Goal: Contribute content: Contribute content

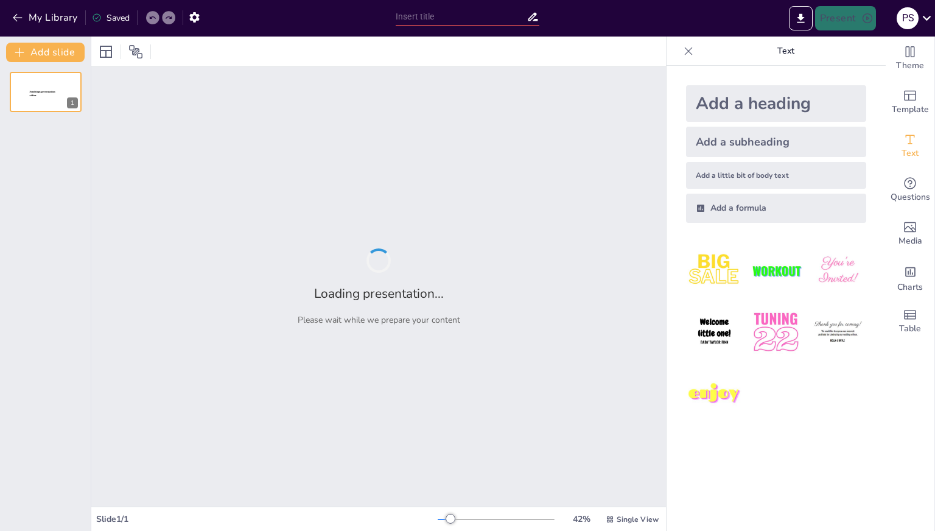
type input "Astronomie- Die älteste Naturwissenschaft"
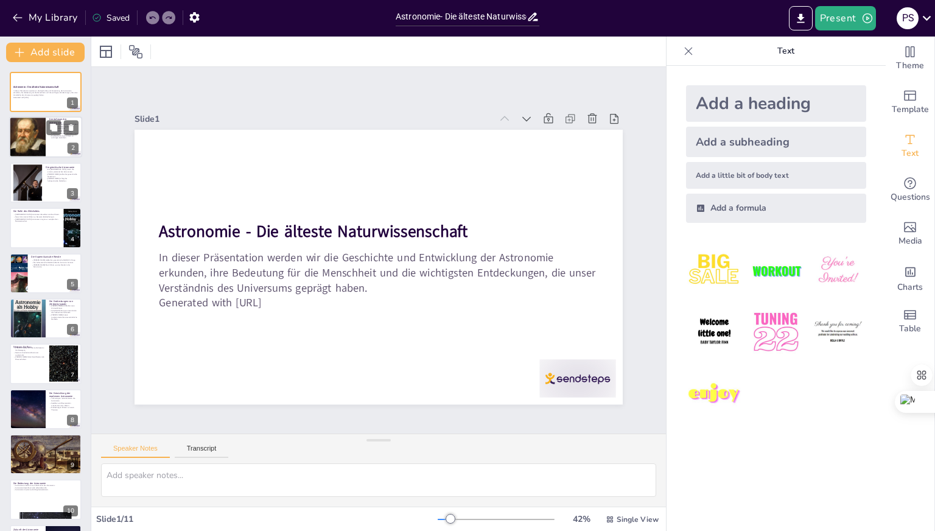
click at [41, 153] on div at bounding box center [27, 136] width 37 height 45
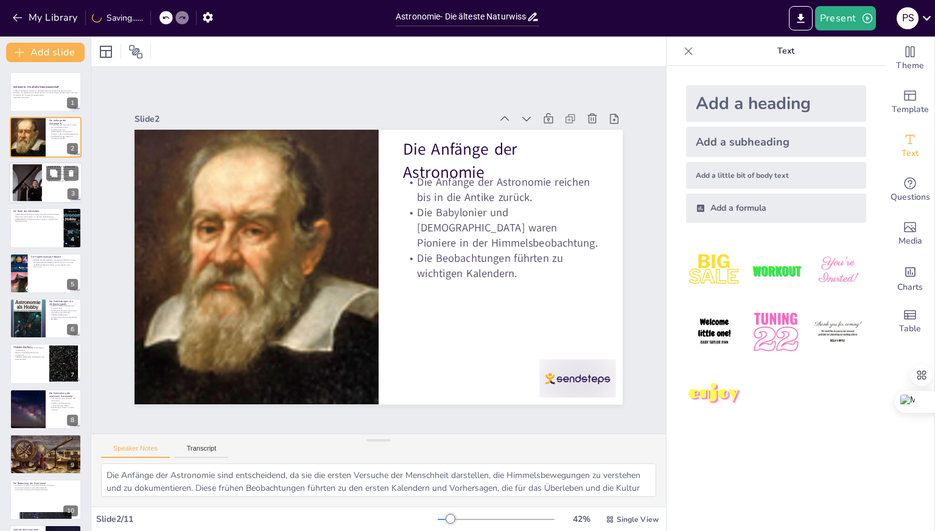
click at [33, 176] on div at bounding box center [26, 182] width 49 height 37
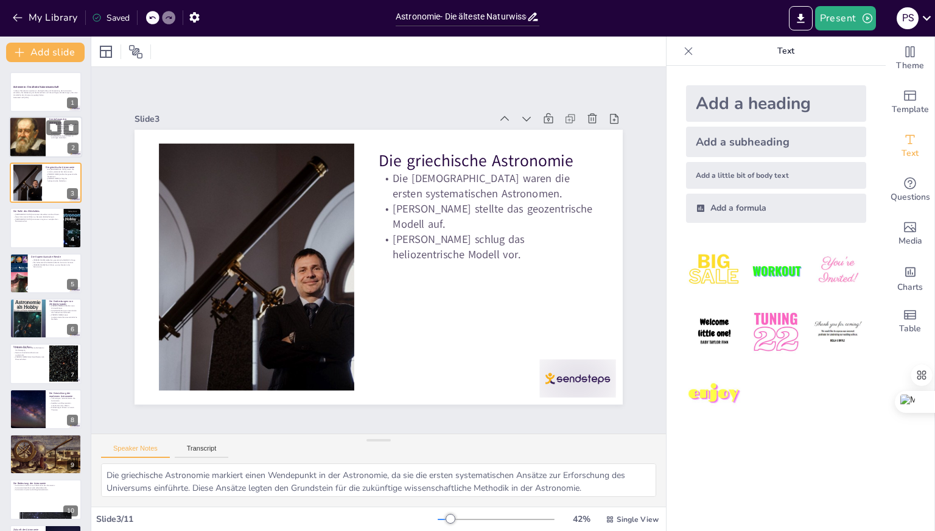
click at [31, 141] on div at bounding box center [27, 136] width 37 height 45
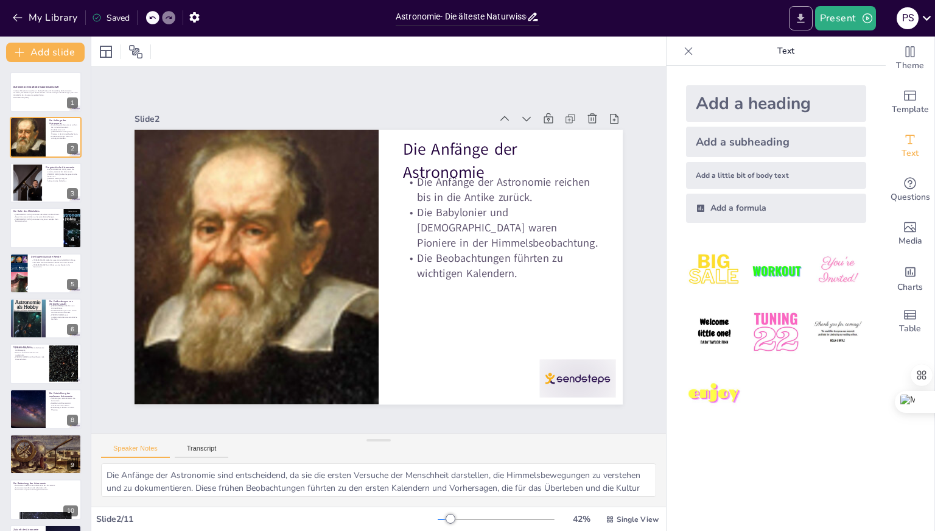
click at [811, 16] on button "Export to PowerPoint" at bounding box center [801, 18] width 24 height 24
click at [796, 20] on icon "Export to PowerPoint" at bounding box center [800, 18] width 13 height 13
click at [793, 19] on button "Export to PowerPoint" at bounding box center [801, 18] width 24 height 24
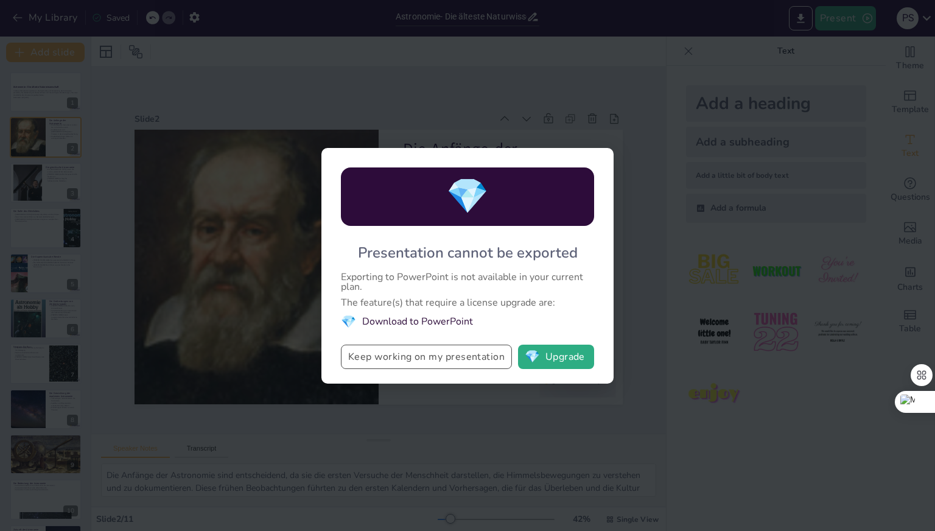
click at [469, 360] on button "Keep working on my presentation" at bounding box center [426, 356] width 171 height 24
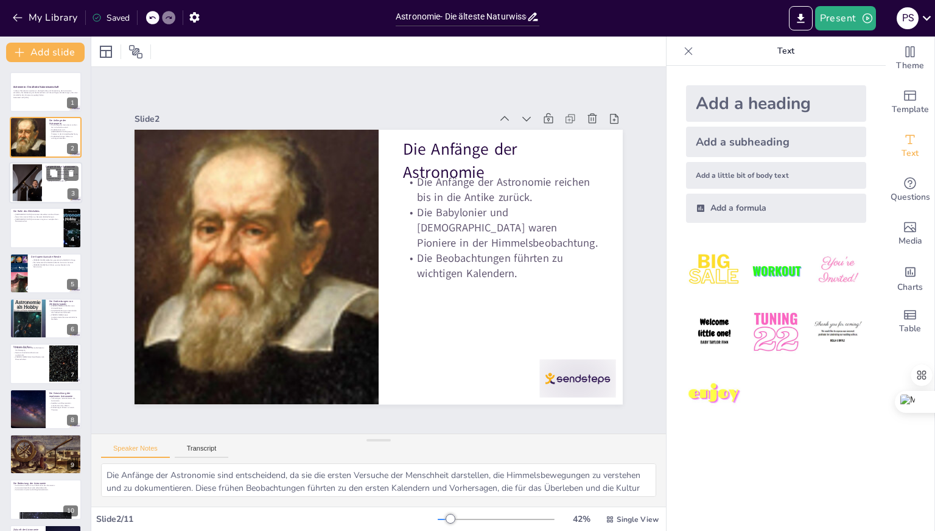
click at [25, 180] on div at bounding box center [26, 182] width 49 height 37
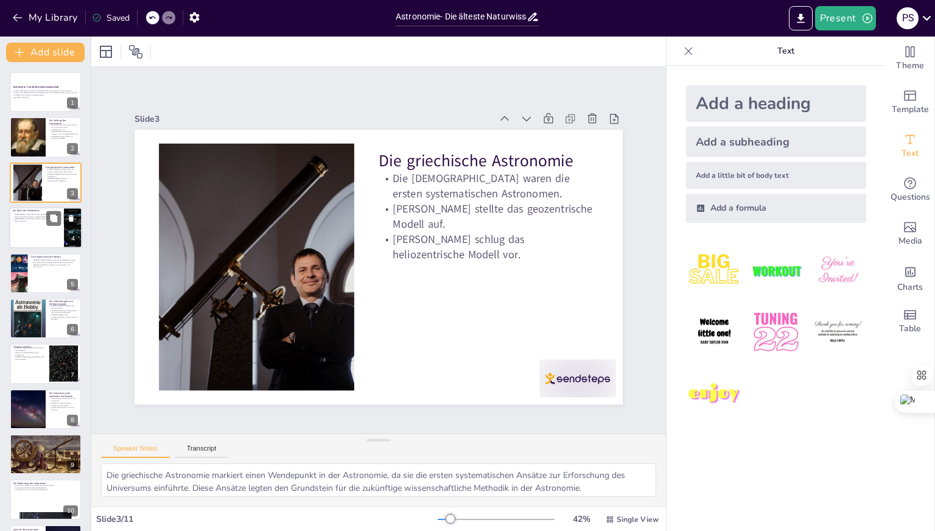
click at [49, 234] on div at bounding box center [45, 227] width 73 height 41
type textarea "Die [DEMOGRAPHIC_DATA] Astronomen spielten eine entscheidende Rolle bei der Bew…"
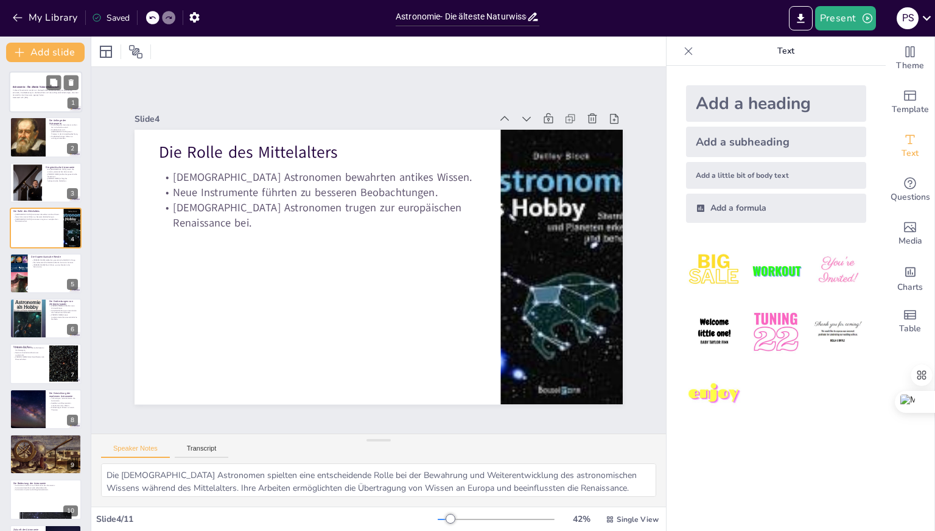
click at [30, 89] on p "In dieser Präsentation werden wir die Geschichte und Entwicklung der Astronomie…" at bounding box center [46, 92] width 66 height 7
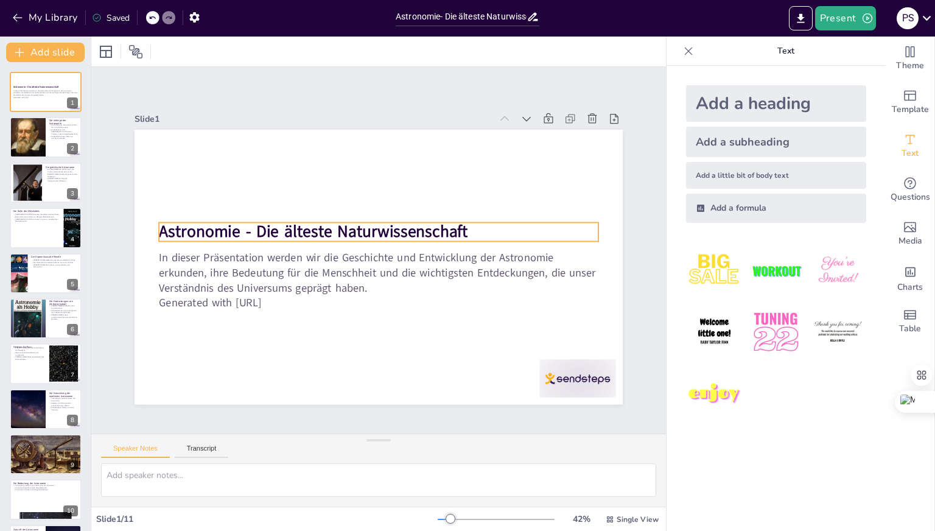
click at [189, 229] on strong "Astronomie - Die älteste Naturwissenschaft" at bounding box center [313, 232] width 309 height 22
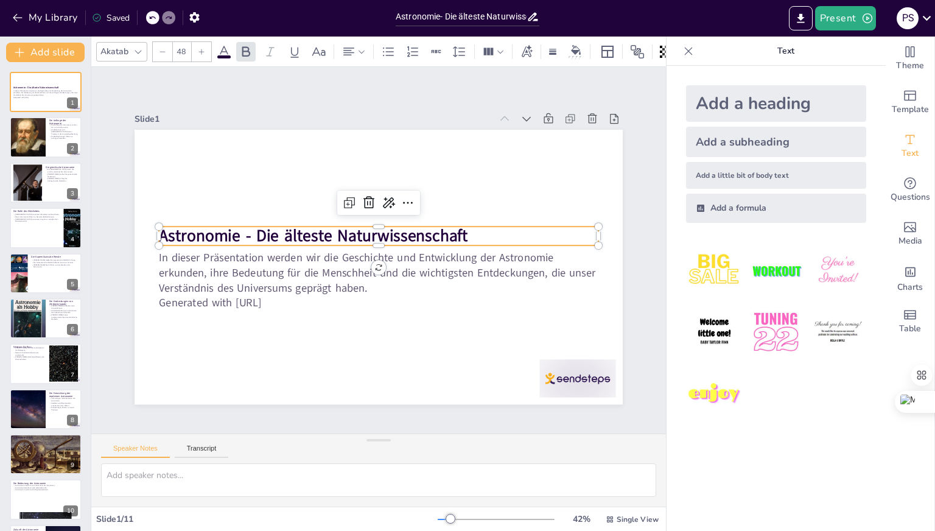
click at [161, 234] on strong "Astronomie - Die älteste Naturwissenschaft" at bounding box center [313, 236] width 309 height 22
click at [159, 233] on strong "Astronomie - Die älteste Naturwissenschaft" at bounding box center [313, 236] width 309 height 22
click at [159, 232] on strong "Astronomie - Die älteste Naturwissenschaft" at bounding box center [313, 236] width 309 height 22
click at [159, 231] on strong "Astronomie - Die älteste Naturwissenschaft" at bounding box center [313, 236] width 309 height 22
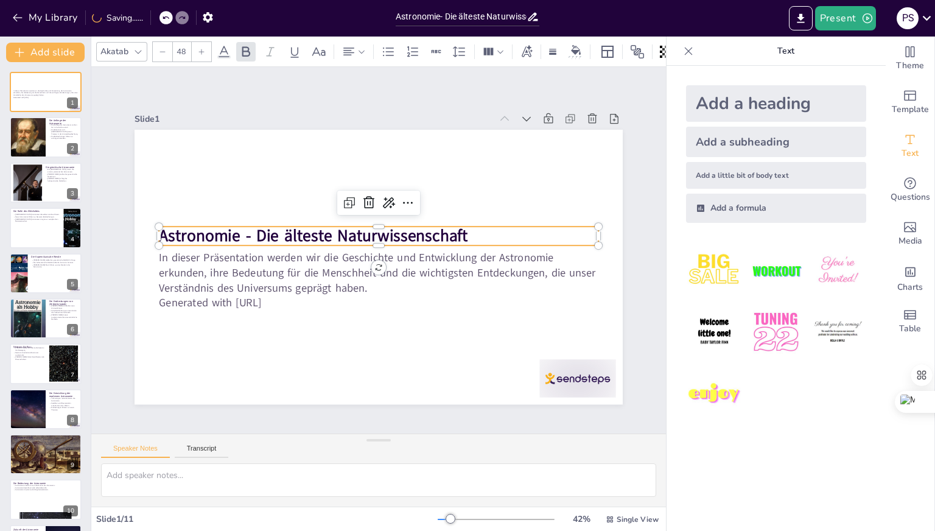
click at [159, 231] on strong "Astronomie - Die älteste Naturwissenschaft" at bounding box center [313, 236] width 309 height 22
click at [159, 230] on strong "Astronomie - Die älteste Naturwissenschaft" at bounding box center [313, 236] width 309 height 22
click at [159, 225] on strong "Astronomie - Die älteste Naturwissenschaft" at bounding box center [313, 236] width 309 height 22
click at [159, 229] on strong "Astronomie - Die älteste Naturwissenschaft" at bounding box center [313, 236] width 309 height 22
click at [164, 229] on strong "Astronomie - Die älteste Naturwissenschaft" at bounding box center [317, 223] width 307 height 86
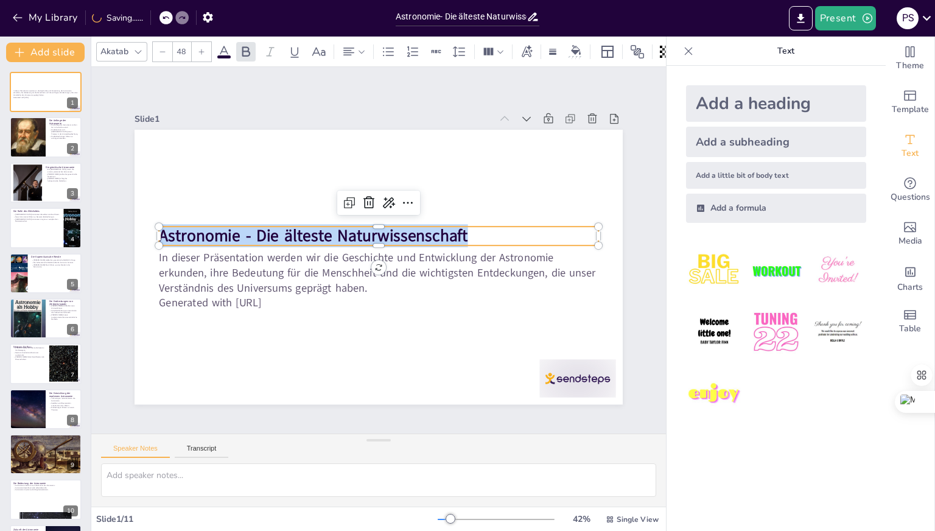
click at [159, 229] on strong "Astronomie - Die älteste Naturwissenschaft" at bounding box center [313, 236] width 309 height 22
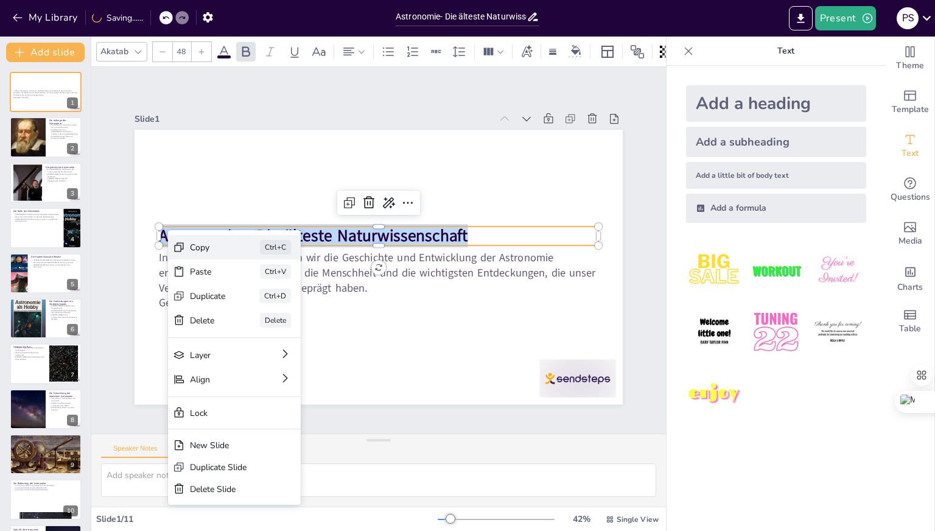
click at [281, 309] on div "Copy" at bounding box center [299, 315] width 36 height 12
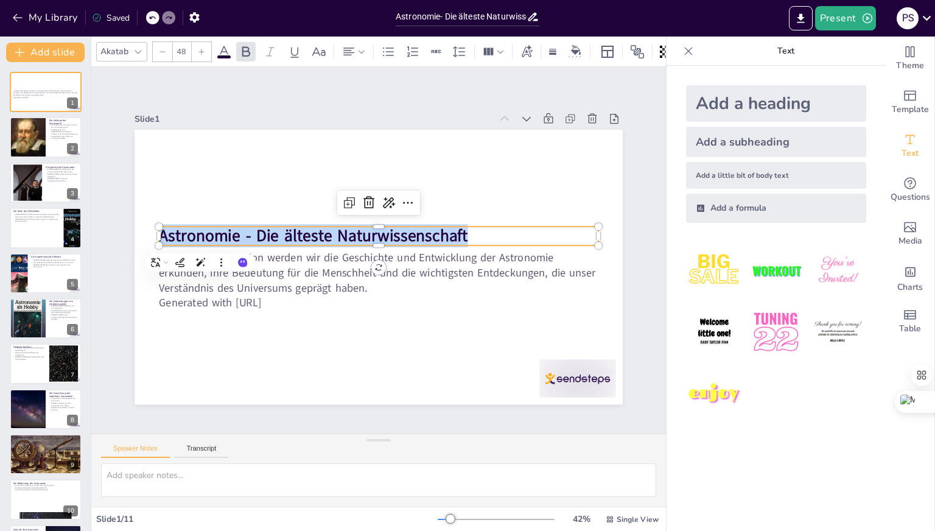
click at [159, 232] on strong "Astronomie - Die älteste Naturwissenschaft" at bounding box center [313, 236] width 309 height 22
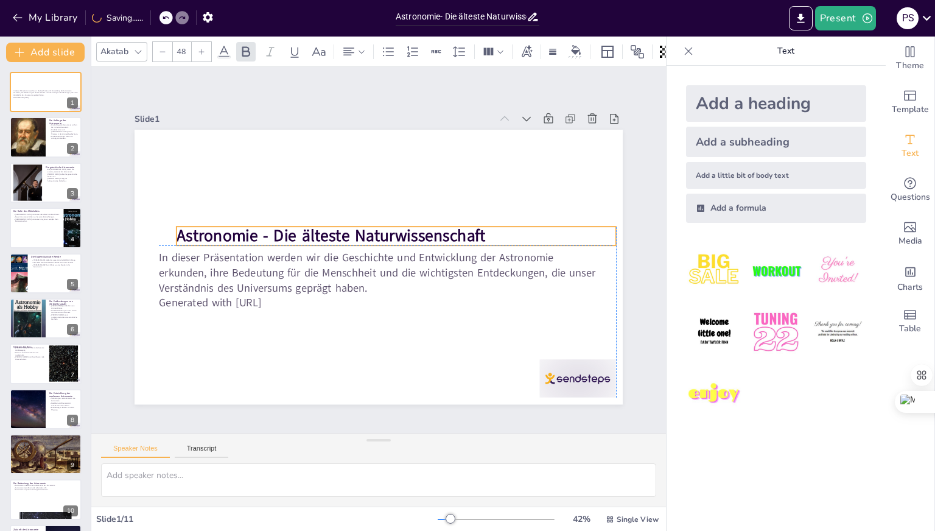
drag, startPoint x: 154, startPoint y: 232, endPoint x: 168, endPoint y: 232, distance: 14.0
click at [176, 232] on strong "Astronomie - Die älteste Naturwissenschaft" at bounding box center [330, 236] width 309 height 22
click at [44, 144] on div at bounding box center [27, 136] width 37 height 45
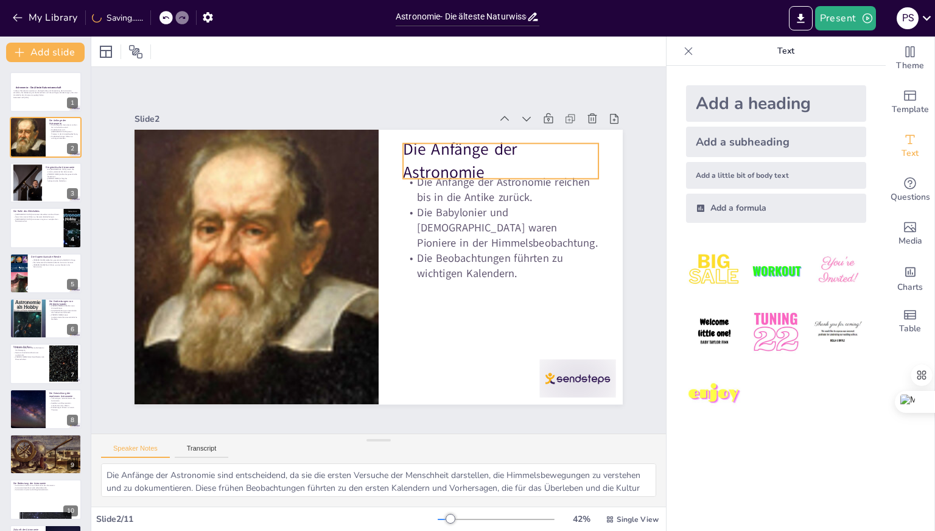
click at [398, 141] on div "Die Anfänge der Astronomie Die Anfänge der Astronomie reichen bis in die Antike…" at bounding box center [377, 267] width 514 height 324
click at [403, 145] on p "Die Anfänge der Astronomie" at bounding box center [500, 161] width 195 height 46
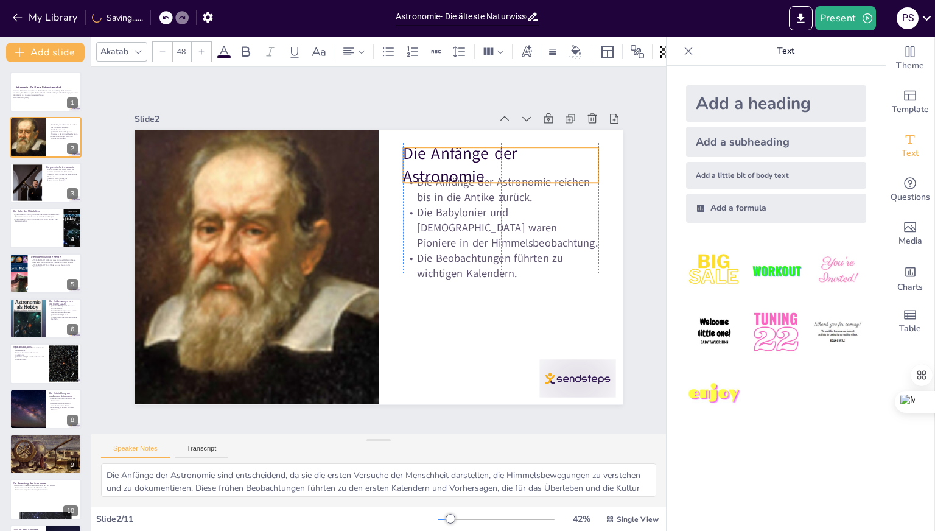
click at [403, 144] on p "Die Anfänge der Astronomie" at bounding box center [500, 165] width 195 height 46
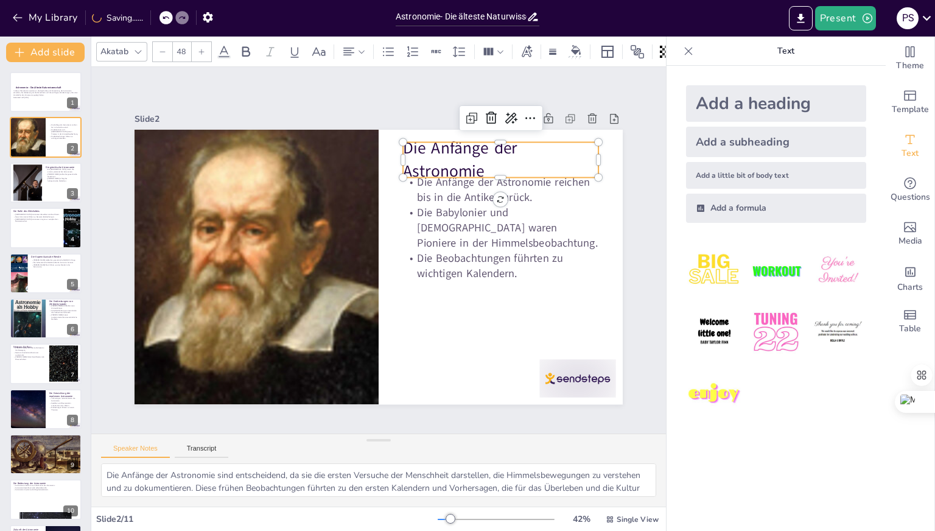
click at [403, 144] on p "Die Anfänge der Astronomie" at bounding box center [500, 160] width 195 height 46
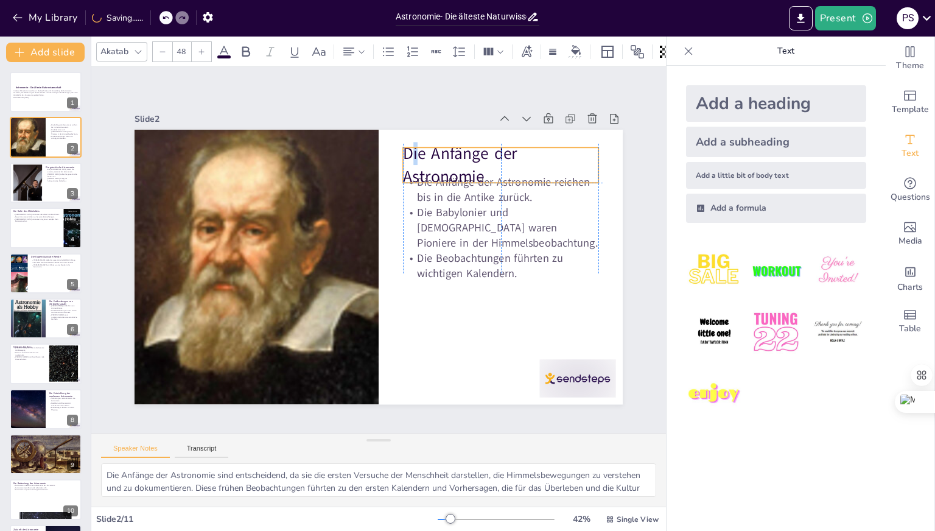
click at [409, 148] on p "Die Anfänge der Astronomie" at bounding box center [500, 165] width 195 height 46
click at [410, 150] on p "Die Anfänge der Astronomie" at bounding box center [509, 178] width 199 height 66
click at [403, 149] on p "Die Anfänge der Astronomie" at bounding box center [500, 165] width 195 height 46
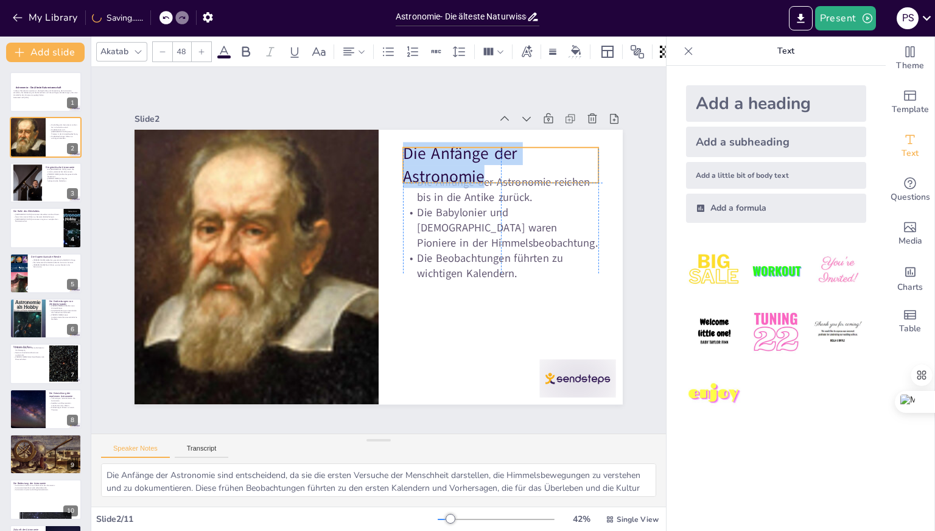
click at [410, 150] on p "Die Anfänge der Astronomie" at bounding box center [509, 178] width 199 height 66
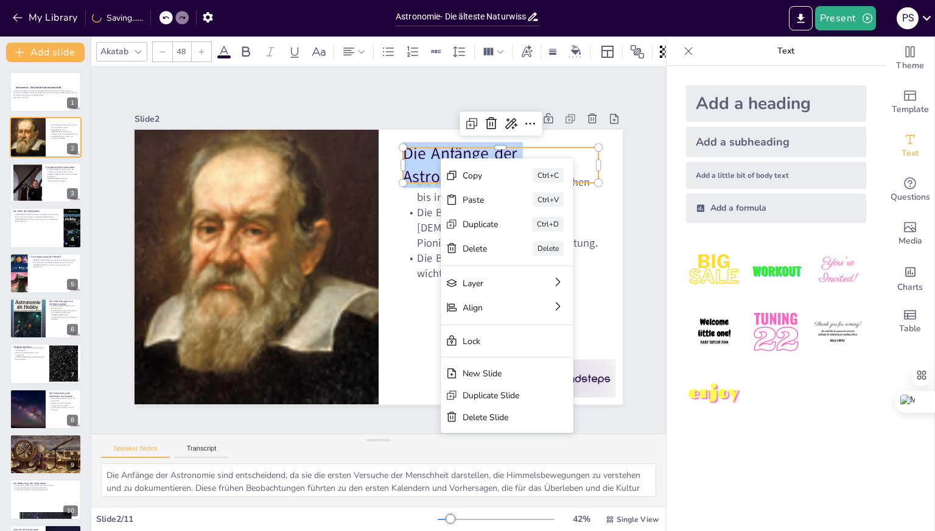
click at [431, 155] on p "Die Anfänge der Astronomie" at bounding box center [500, 165] width 195 height 46
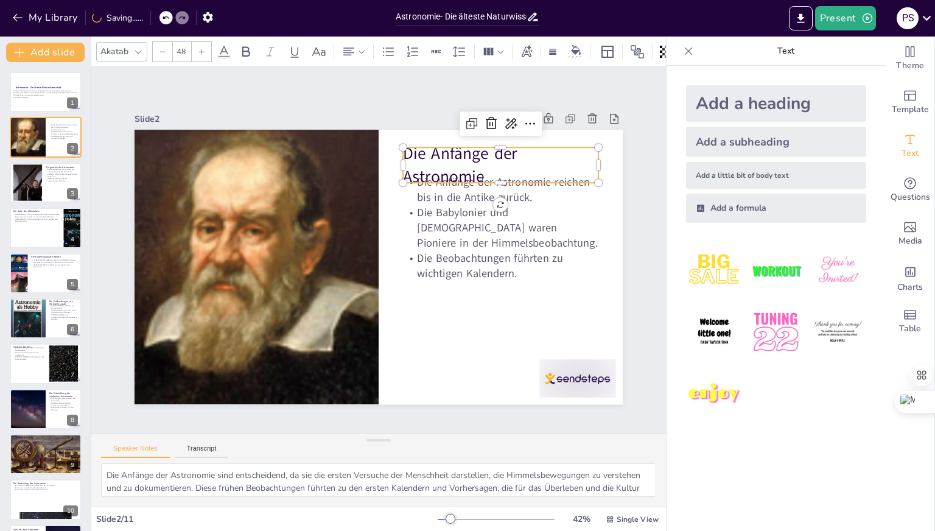
click at [424, 154] on p "Die Anfänge der Astronomie" at bounding box center [500, 165] width 195 height 46
click at [421, 154] on p "Die Anfänge der Astronomie" at bounding box center [500, 165] width 195 height 46
click at [421, 154] on p "Die Anfänge der Astronomie" at bounding box center [509, 178] width 199 height 66
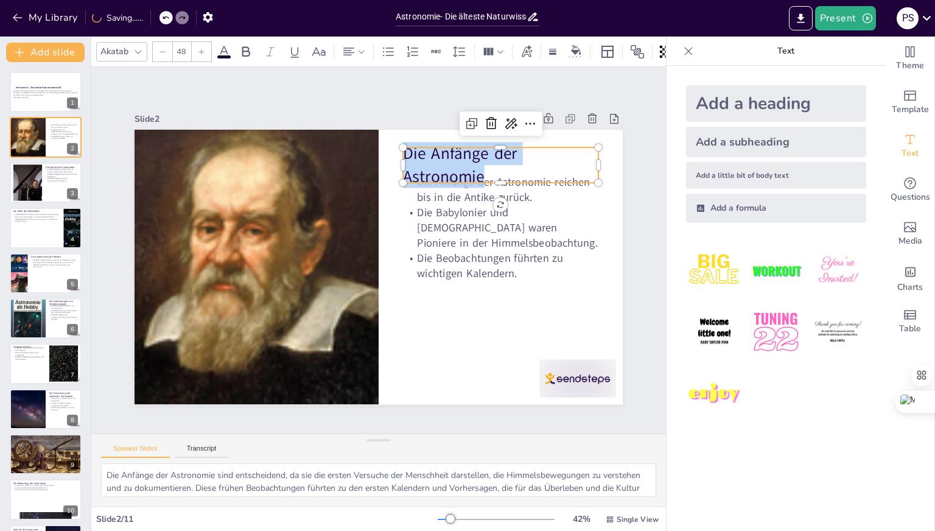
copy p "Die Anfänge der Astronomie"
click at [634, 181] on div "Slide 1 Astronomie - Die älteste Naturwissenschaft In dieser Präsentation werde…" at bounding box center [378, 250] width 556 height 309
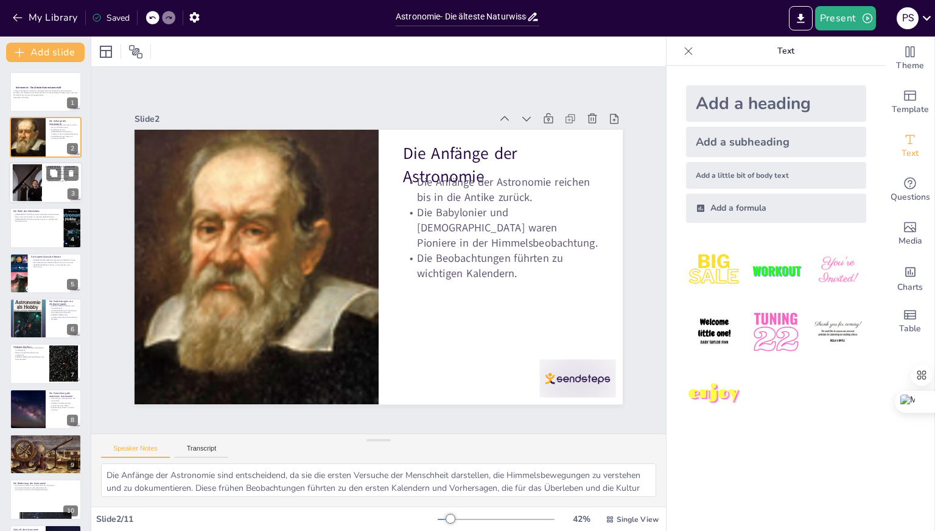
click at [30, 180] on div at bounding box center [26, 182] width 49 height 37
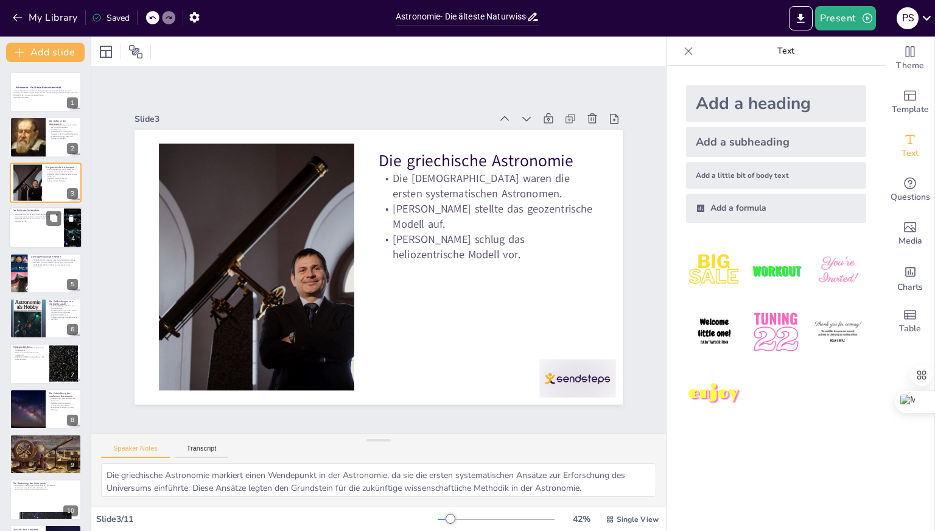
click at [39, 234] on div at bounding box center [45, 227] width 73 height 41
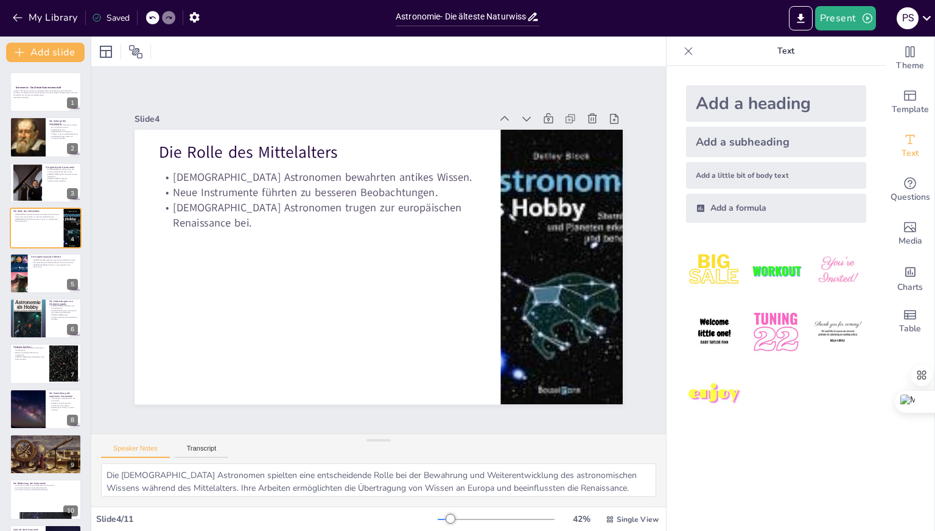
scroll to position [44, 0]
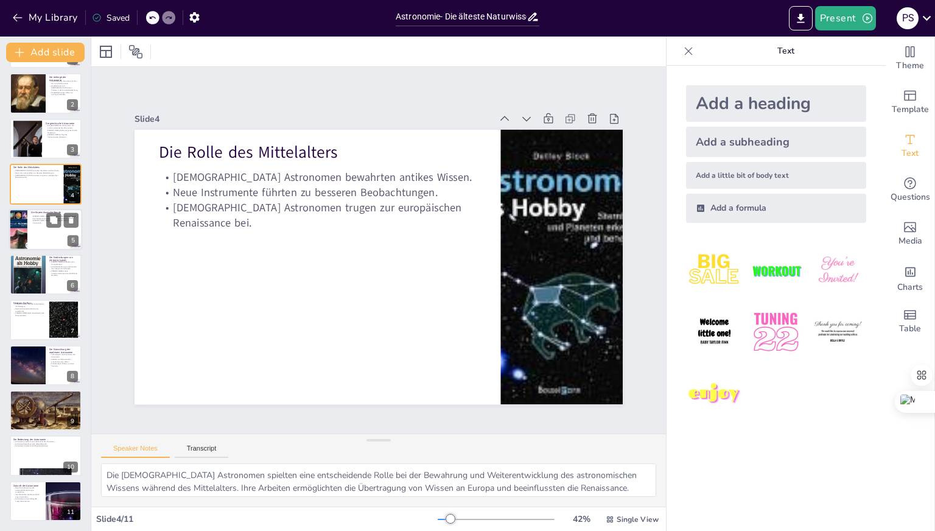
click at [27, 232] on div at bounding box center [45, 229] width 73 height 41
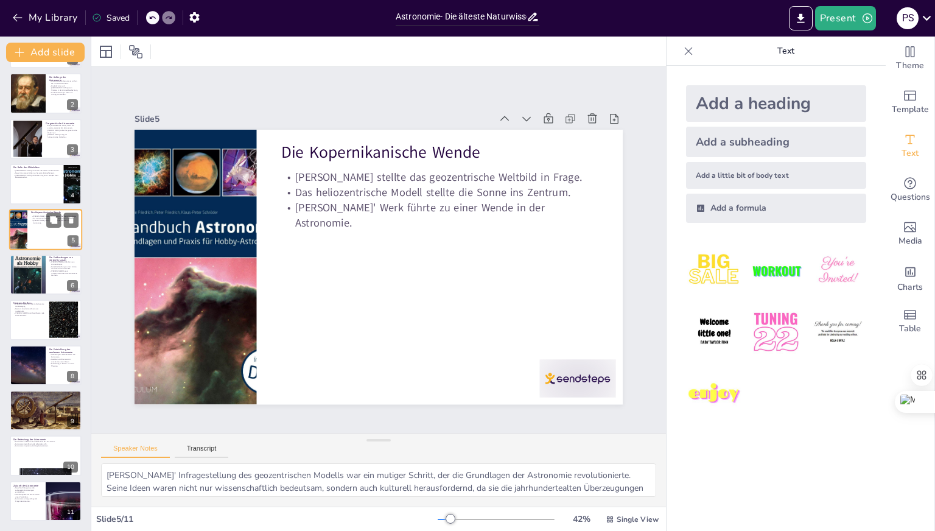
scroll to position [0, 0]
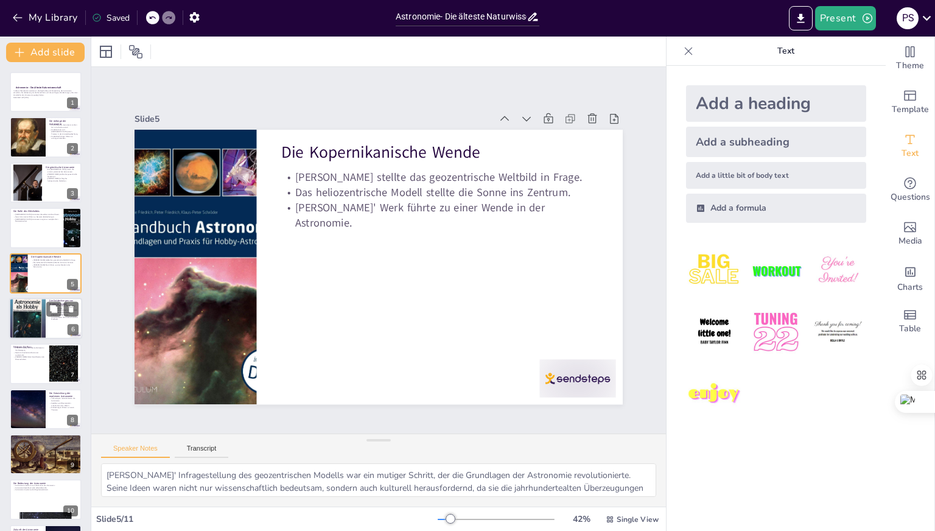
click at [43, 319] on div at bounding box center [27, 318] width 37 height 51
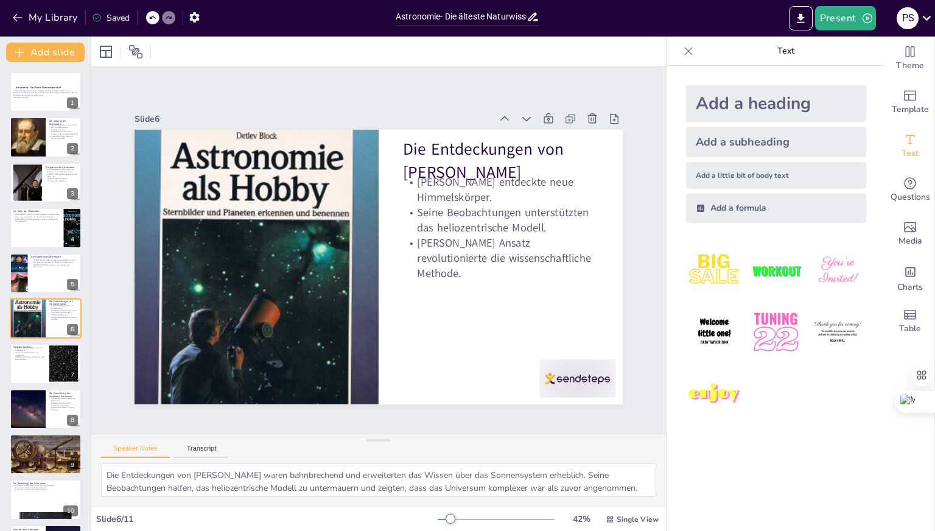
scroll to position [22, 0]
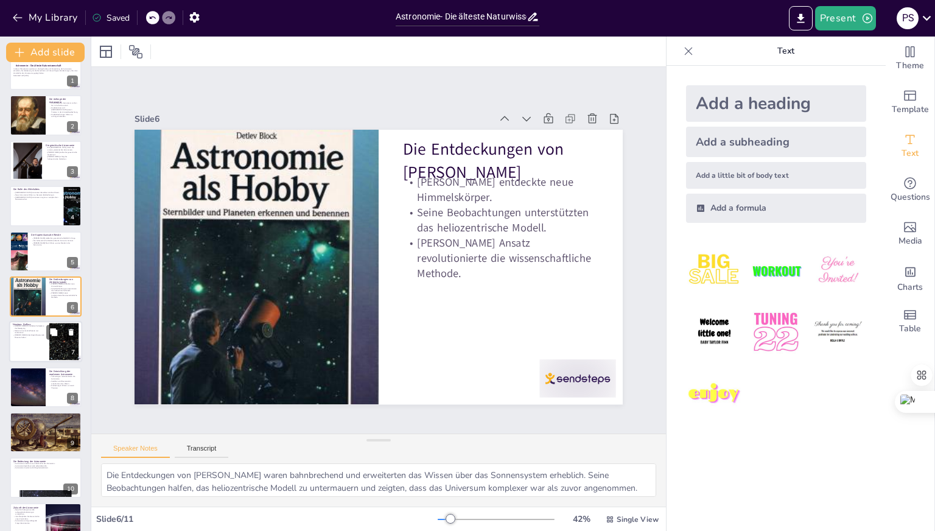
click at [26, 334] on p "[PERSON_NAME] Arbeit beeinflusste viele Wissenschaften." at bounding box center [29, 336] width 33 height 4
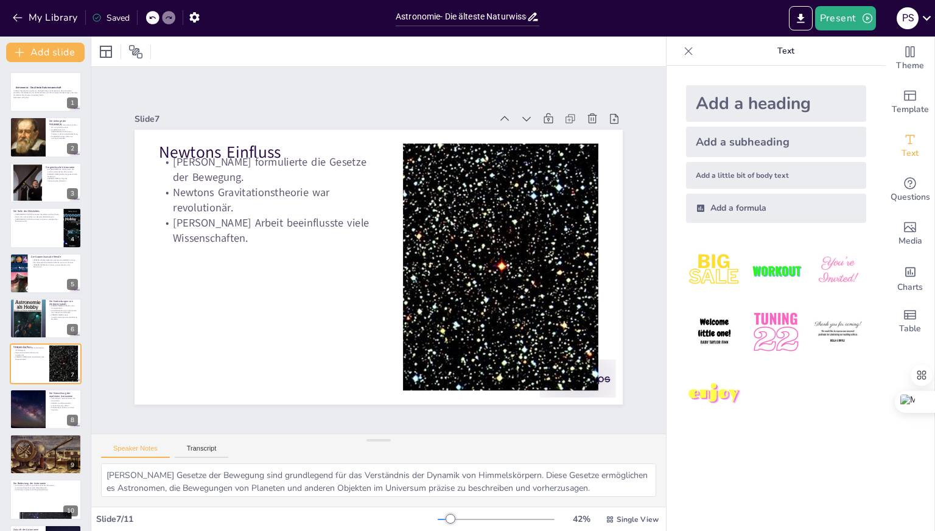
scroll to position [44, 0]
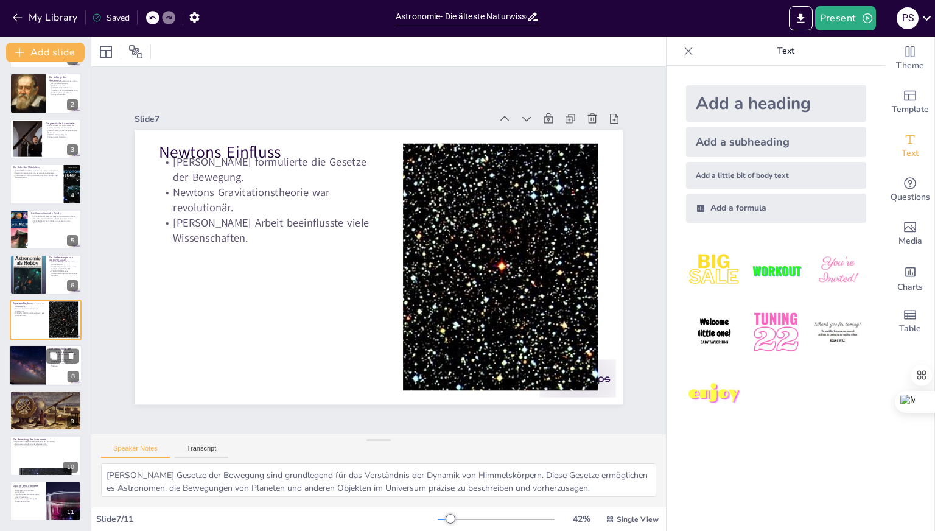
click at [44, 366] on div at bounding box center [27, 364] width 73 height 41
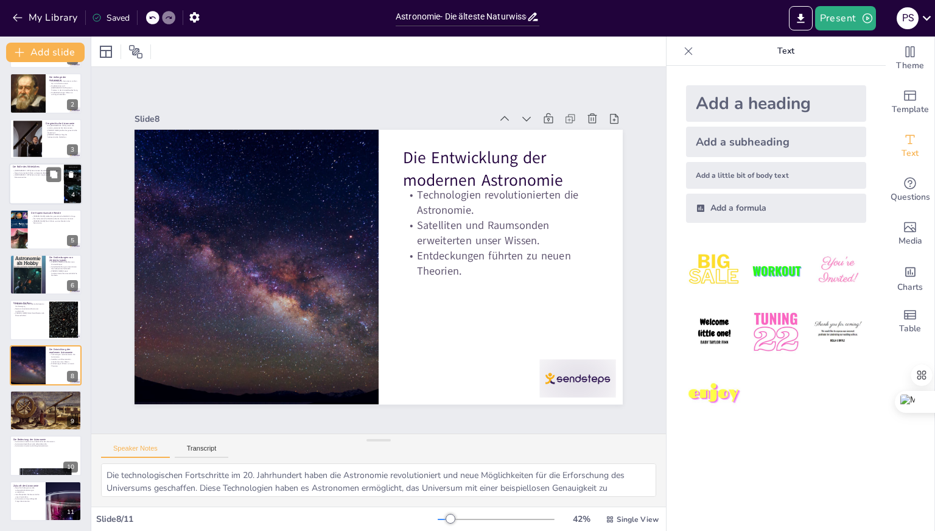
click at [45, 188] on div at bounding box center [45, 183] width 73 height 41
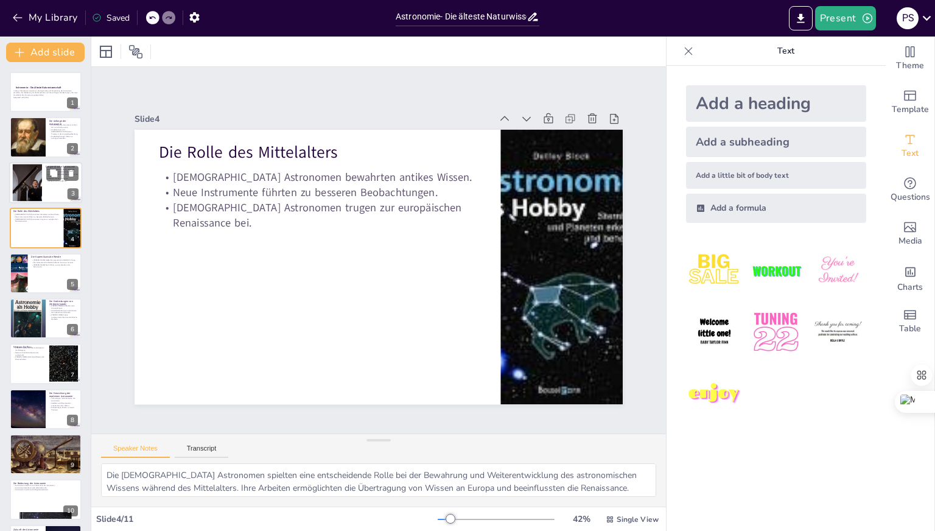
scroll to position [0, 0]
click at [32, 139] on div at bounding box center [27, 136] width 37 height 45
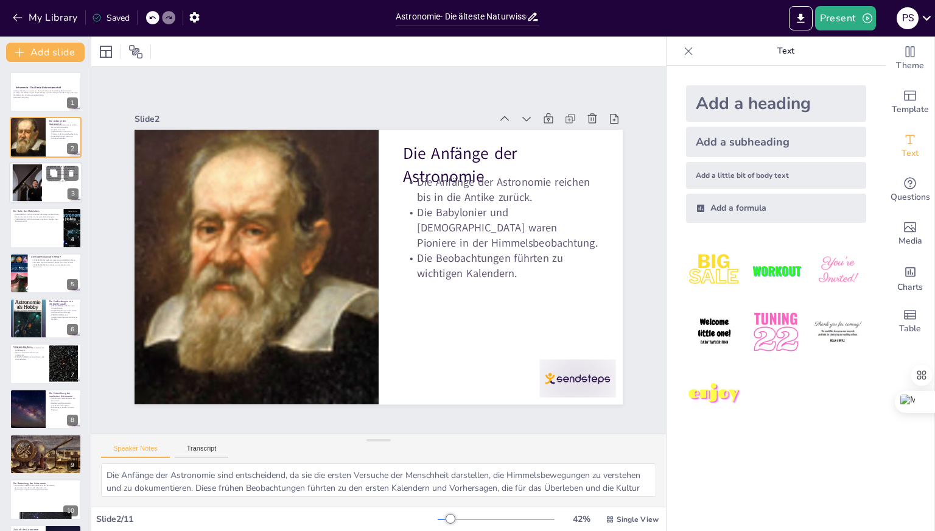
click at [24, 188] on div at bounding box center [26, 182] width 49 height 37
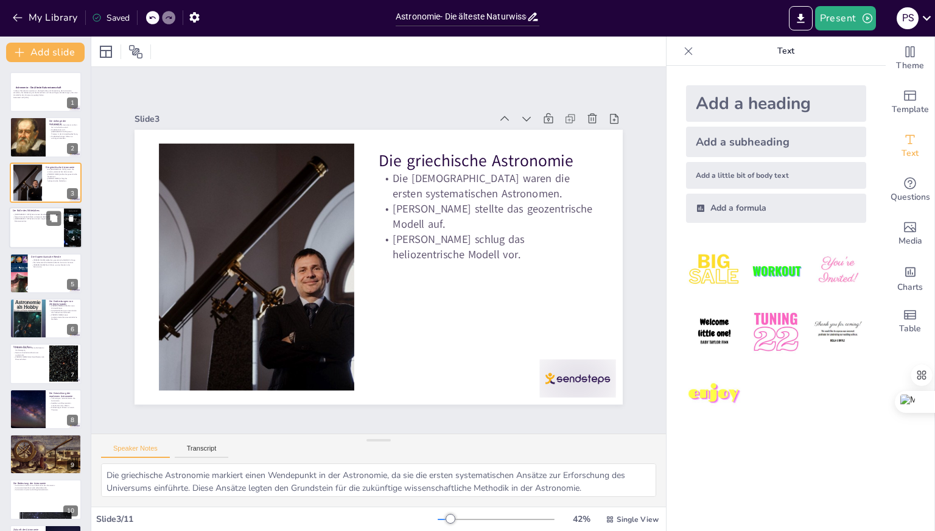
click at [33, 232] on div at bounding box center [45, 227] width 73 height 41
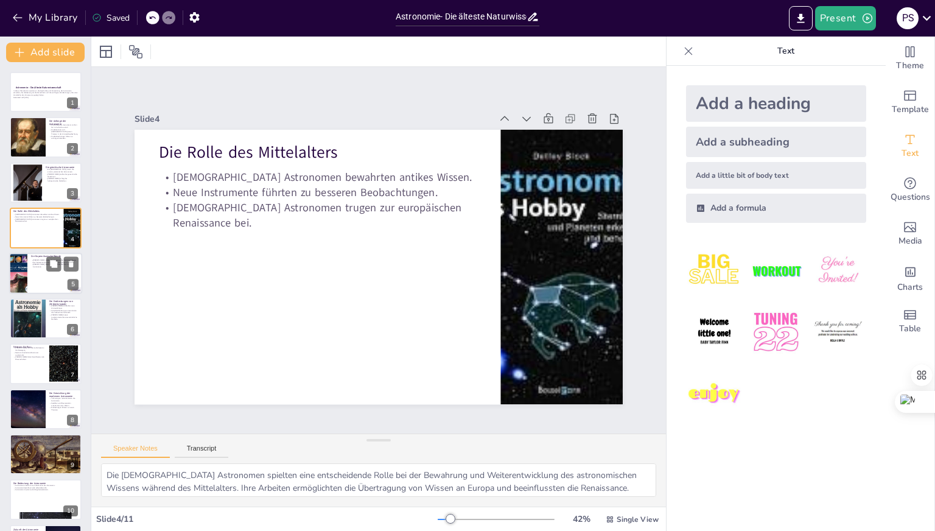
click at [34, 280] on div at bounding box center [45, 273] width 73 height 41
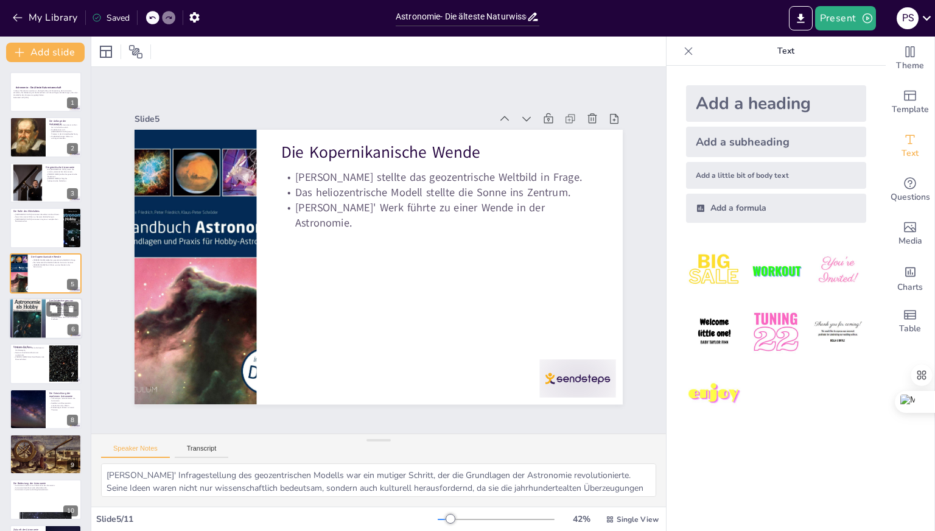
click at [33, 315] on div at bounding box center [27, 318] width 37 height 51
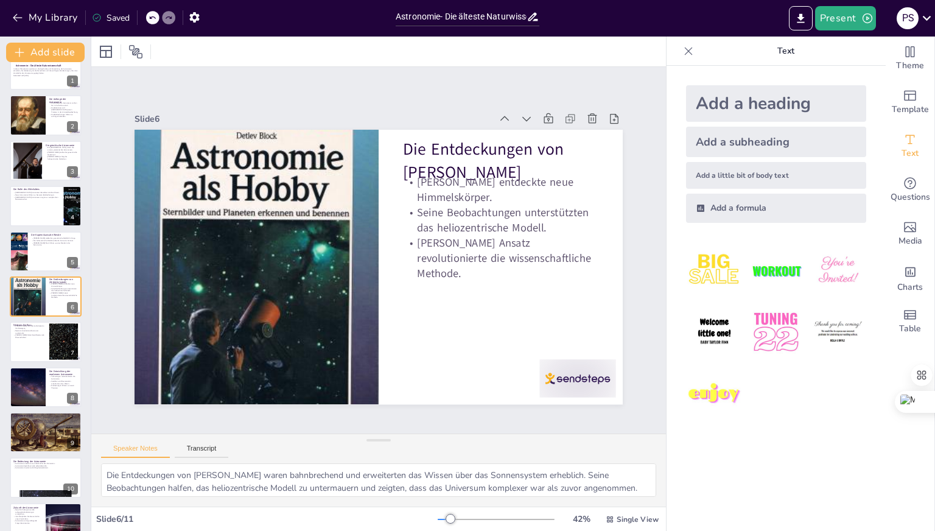
click at [23, 363] on div "Astronomie - Die älteste Naturwissenschaft In dieser Präsentation werden wir di…" at bounding box center [45, 296] width 91 height 493
click at [30, 344] on div at bounding box center [45, 341] width 73 height 41
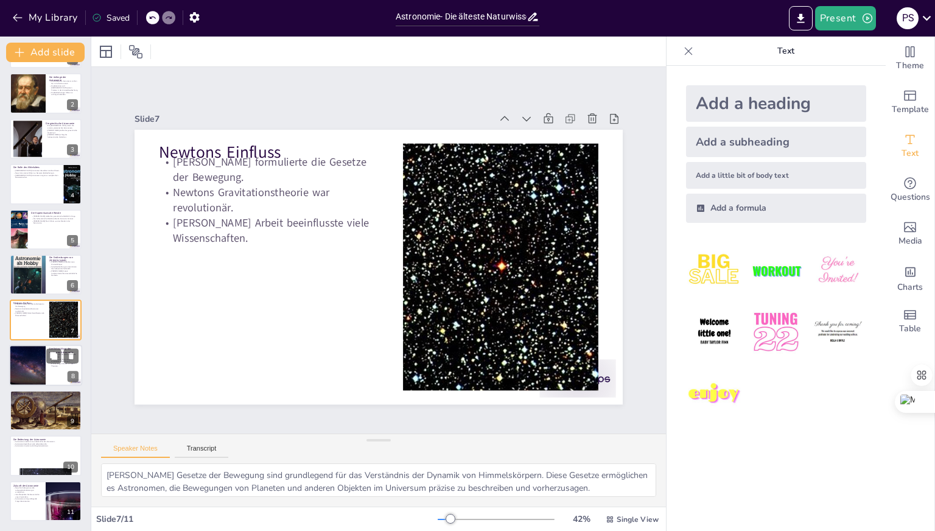
click at [25, 369] on div at bounding box center [27, 364] width 73 height 41
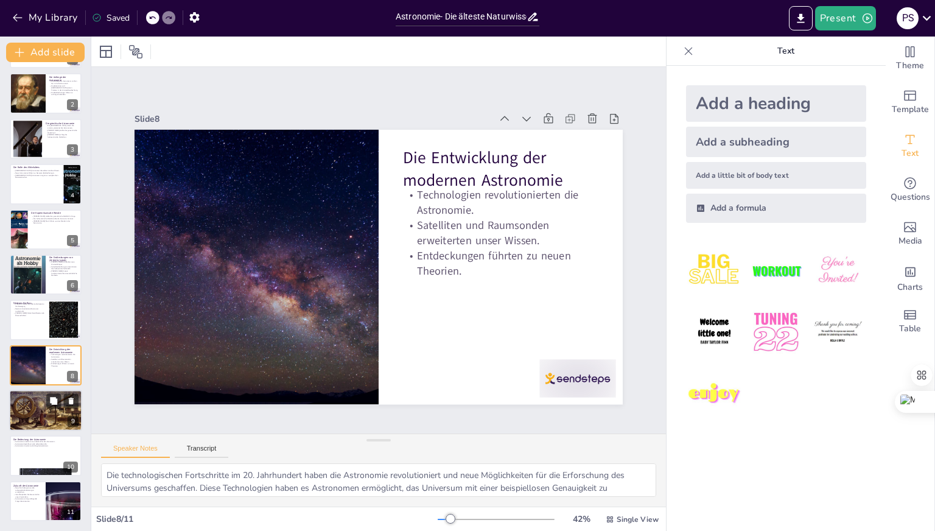
click at [27, 409] on div at bounding box center [45, 409] width 73 height 41
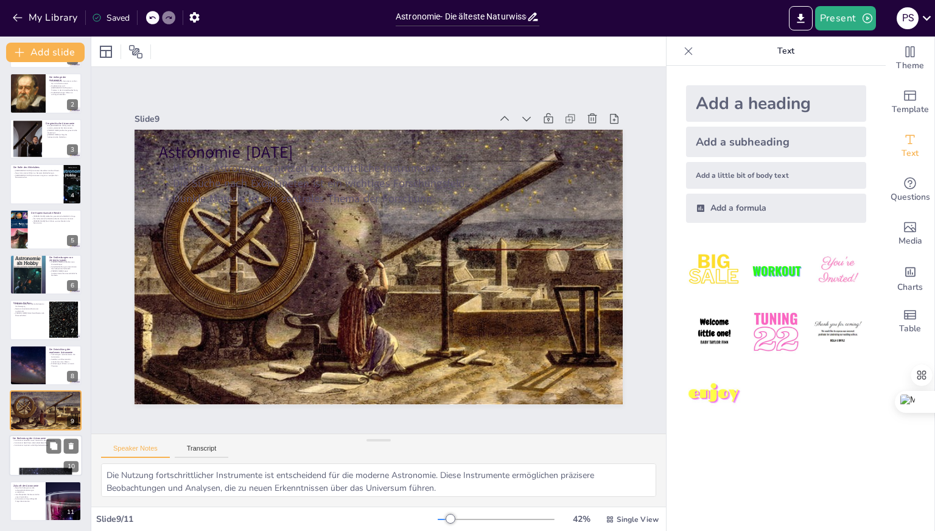
click at [30, 455] on div at bounding box center [45, 455] width 73 height 41
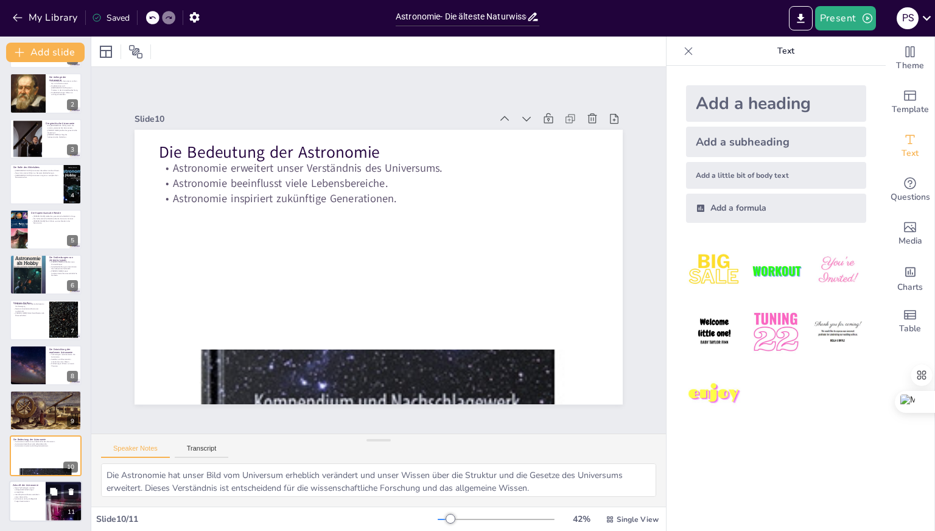
click at [30, 491] on p "Neue Technologien werden aufregende Entdeckungen ermöglichen." at bounding box center [27, 489] width 29 height 7
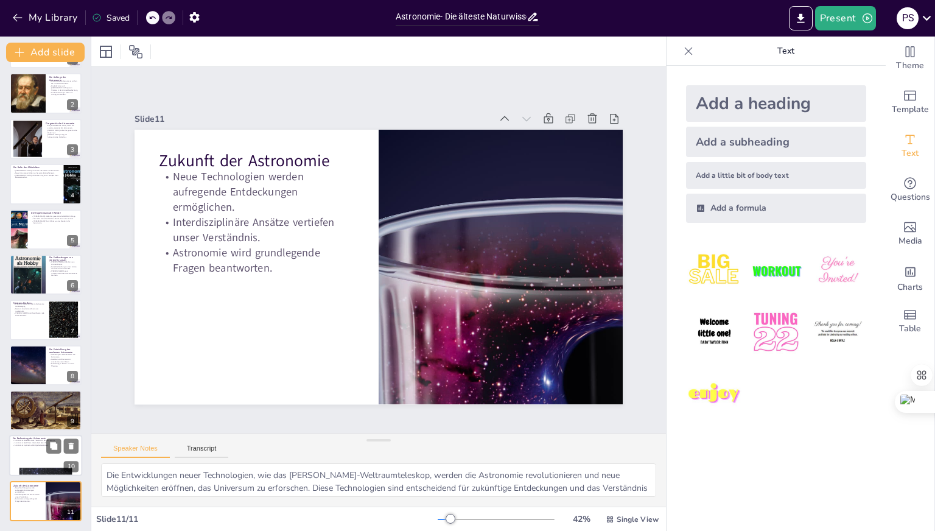
click at [27, 451] on div at bounding box center [45, 455] width 73 height 41
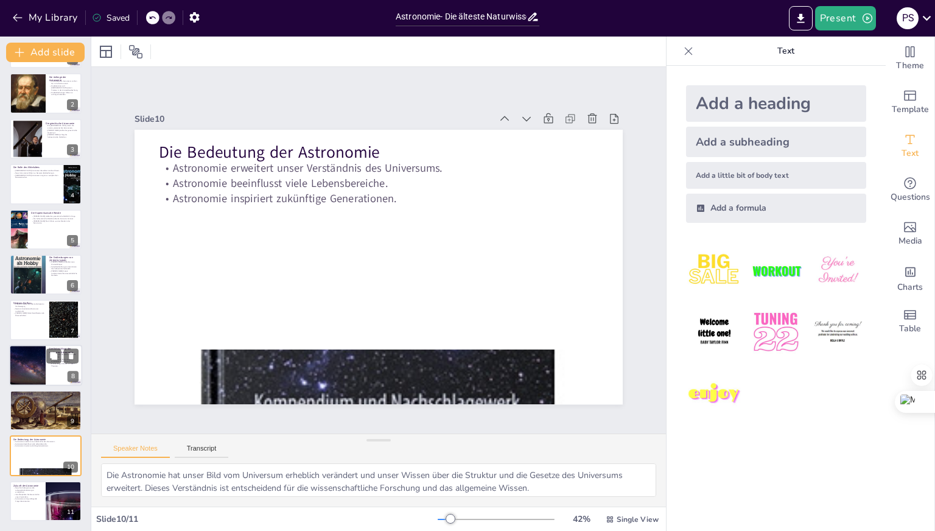
click at [30, 367] on div at bounding box center [27, 364] width 73 height 41
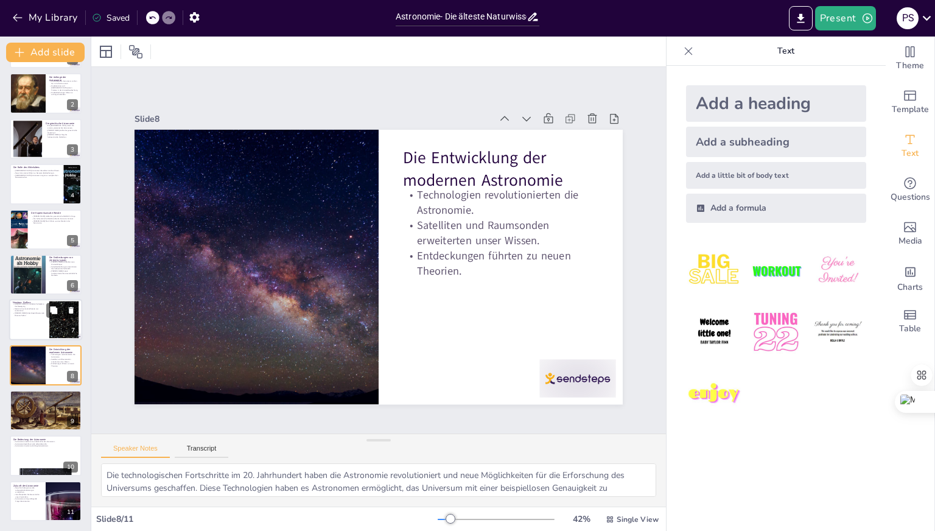
click at [15, 323] on div at bounding box center [45, 319] width 73 height 41
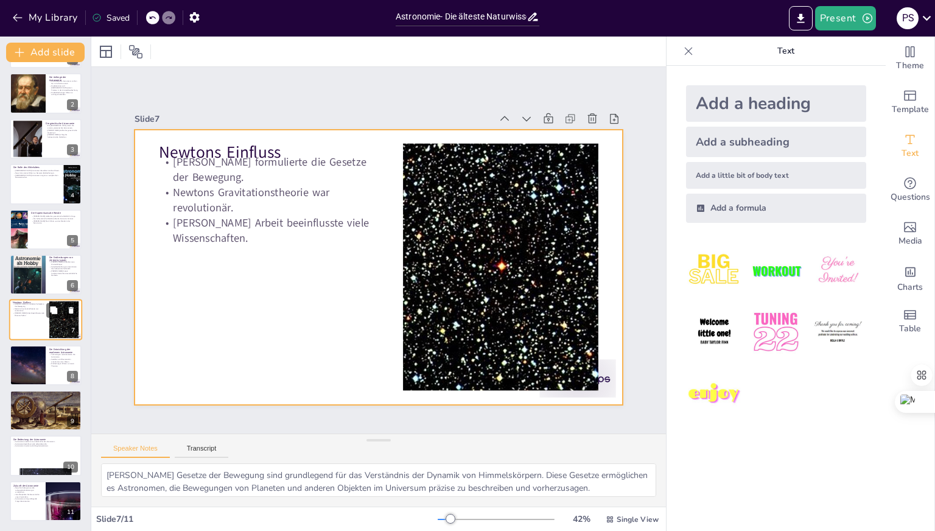
click at [27, 321] on div at bounding box center [45, 319] width 73 height 41
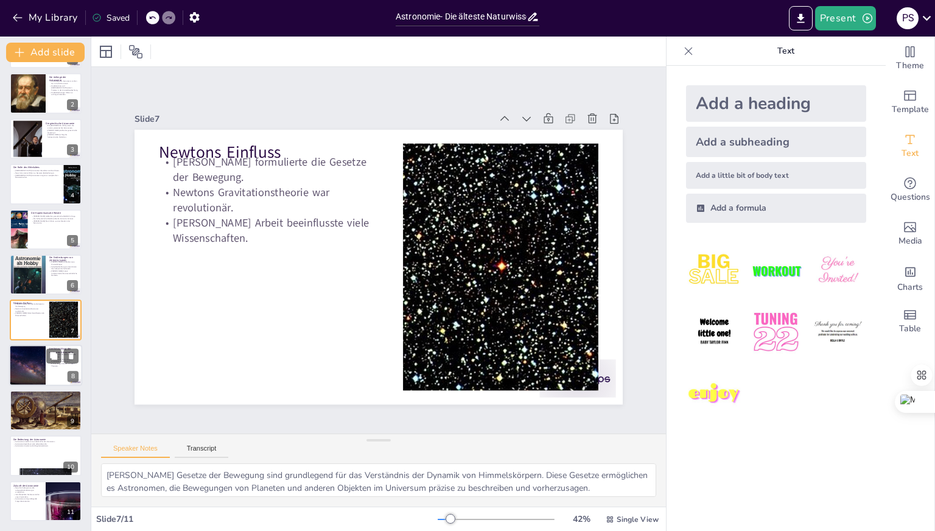
click at [31, 368] on div at bounding box center [27, 364] width 73 height 41
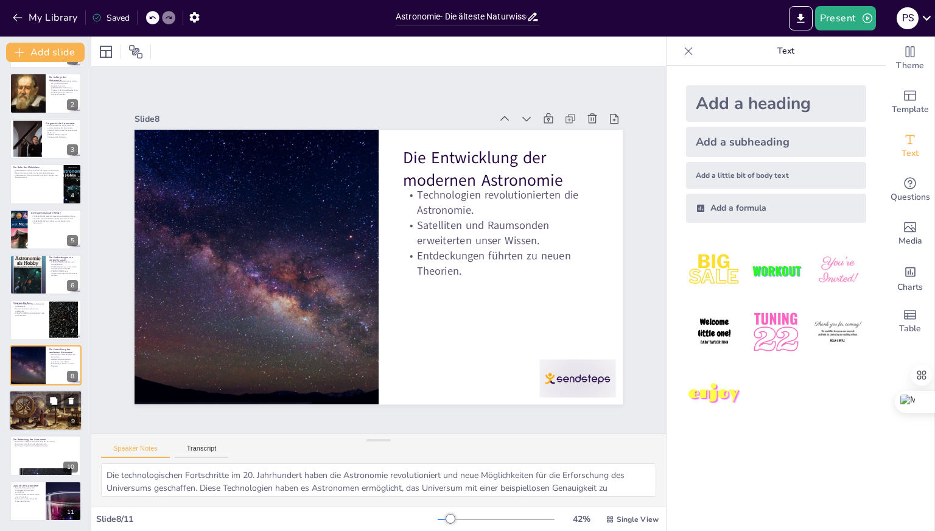
click at [30, 411] on div at bounding box center [45, 409] width 73 height 41
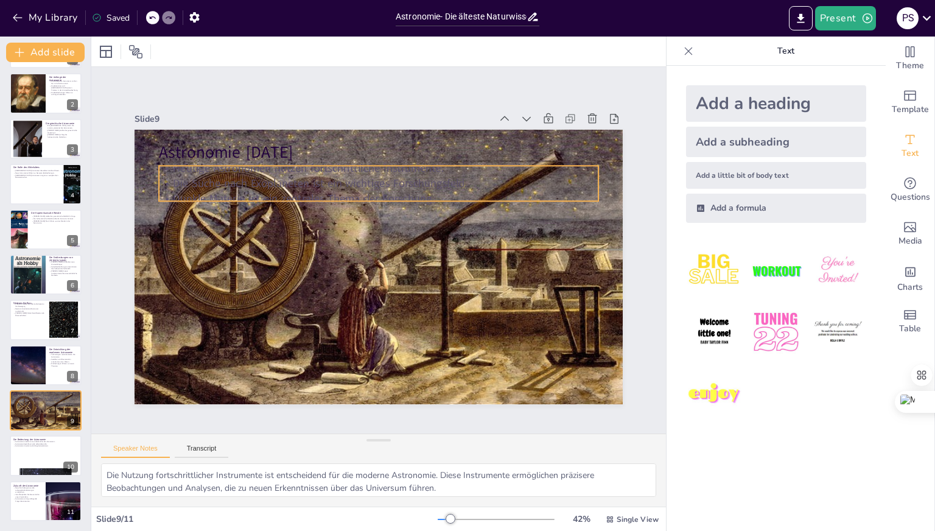
click at [195, 163] on p "Heutige Astronomen nutzen fortschrittliche Instrumente." at bounding box center [387, 168] width 438 height 61
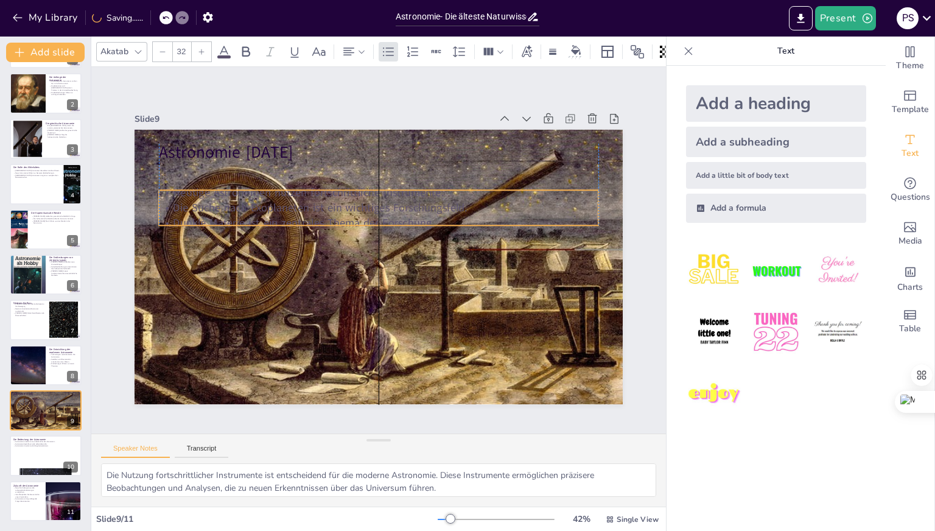
drag, startPoint x: 192, startPoint y: 190, endPoint x: 195, endPoint y: 215, distance: 24.5
click at [195, 215] on p "Dunkle Materie ist ein zentrales Thema der Forschung." at bounding box center [384, 223] width 433 height 106
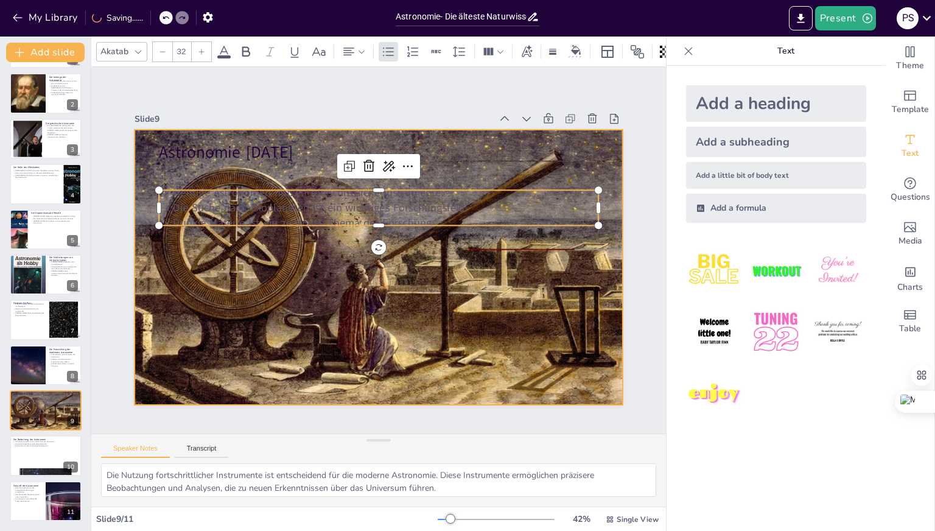
click at [236, 276] on div at bounding box center [370, 265] width 560 height 482
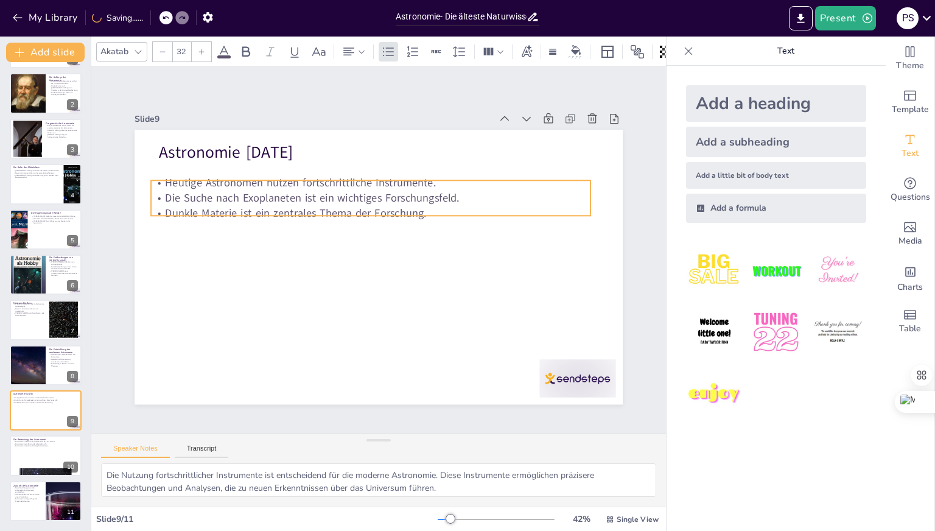
drag, startPoint x: 285, startPoint y: 210, endPoint x: 278, endPoint y: 200, distance: 12.5
click at [278, 200] on div "Heutige Astronomen nutzen fortschrittliche Instrumente. Die Suche nach Exoplane…" at bounding box center [381, 198] width 439 height 136
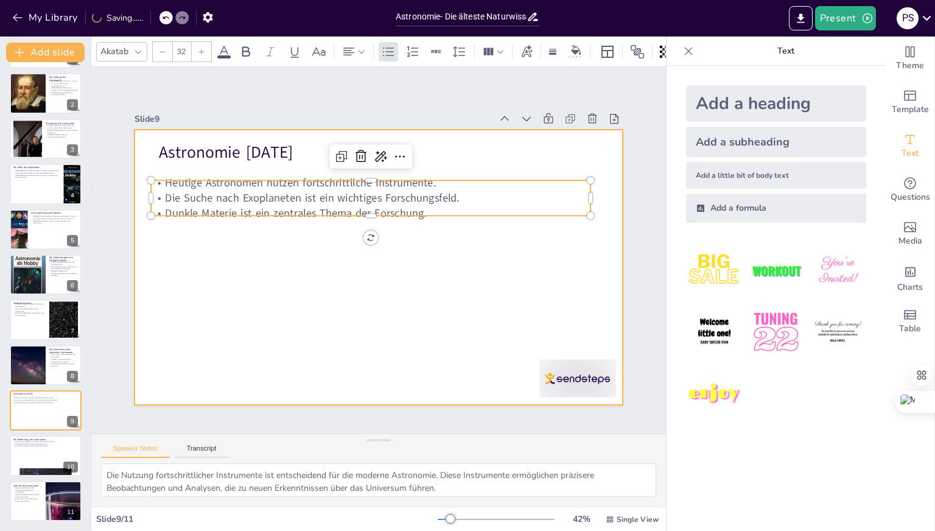
click at [278, 243] on div at bounding box center [377, 267] width 514 height 324
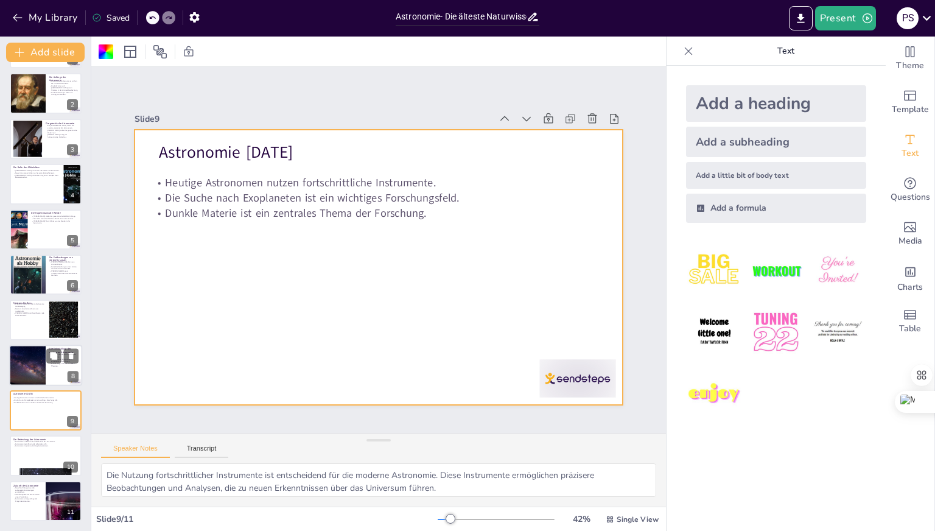
click at [24, 373] on div at bounding box center [27, 364] width 73 height 41
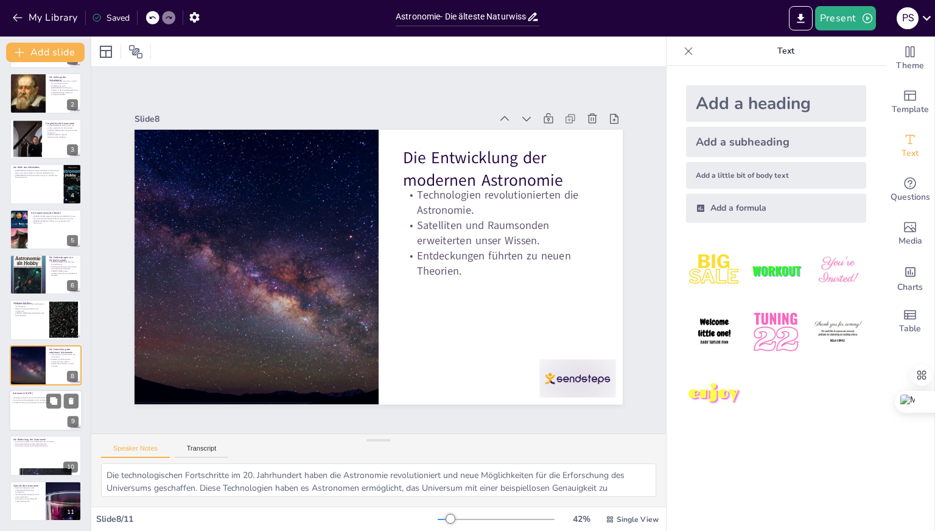
click at [27, 415] on div at bounding box center [45, 409] width 73 height 41
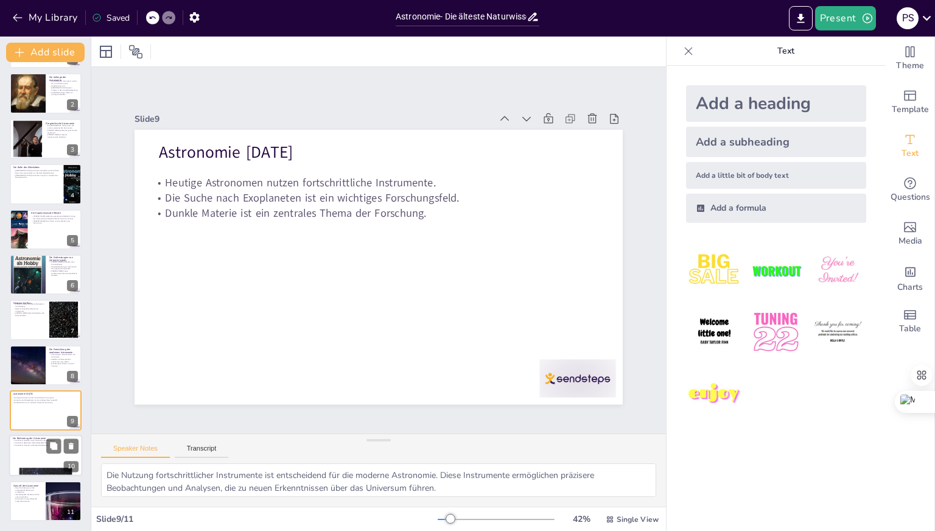
click at [35, 455] on div at bounding box center [45, 455] width 73 height 41
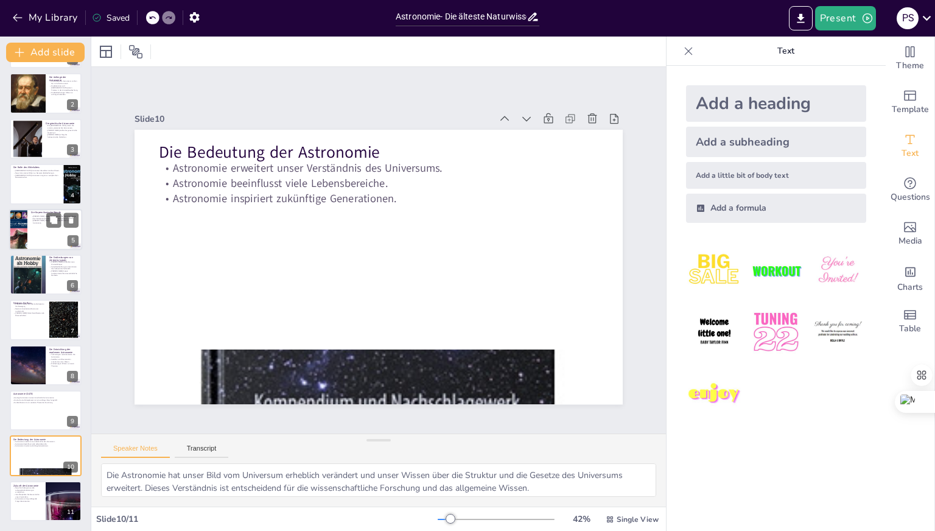
click at [42, 227] on div at bounding box center [45, 229] width 73 height 41
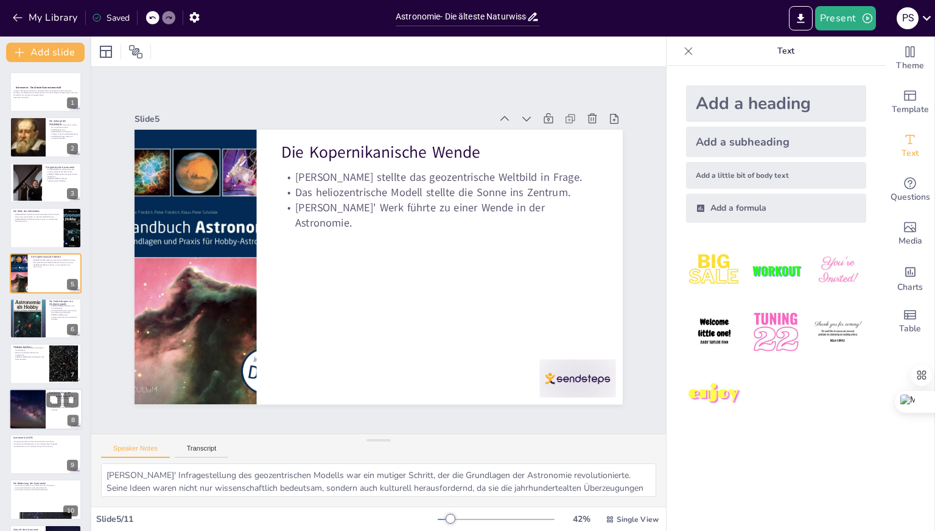
click at [37, 402] on div at bounding box center [27, 408] width 73 height 41
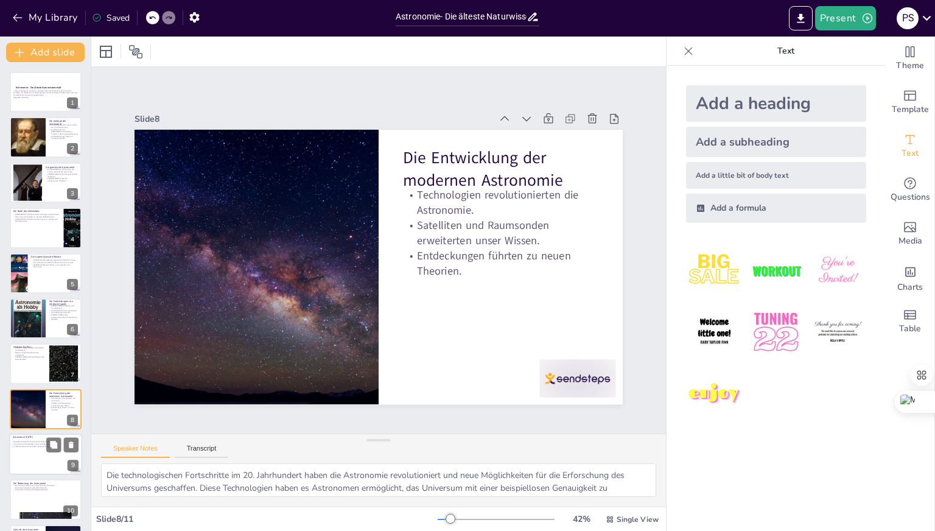
scroll to position [44, 0]
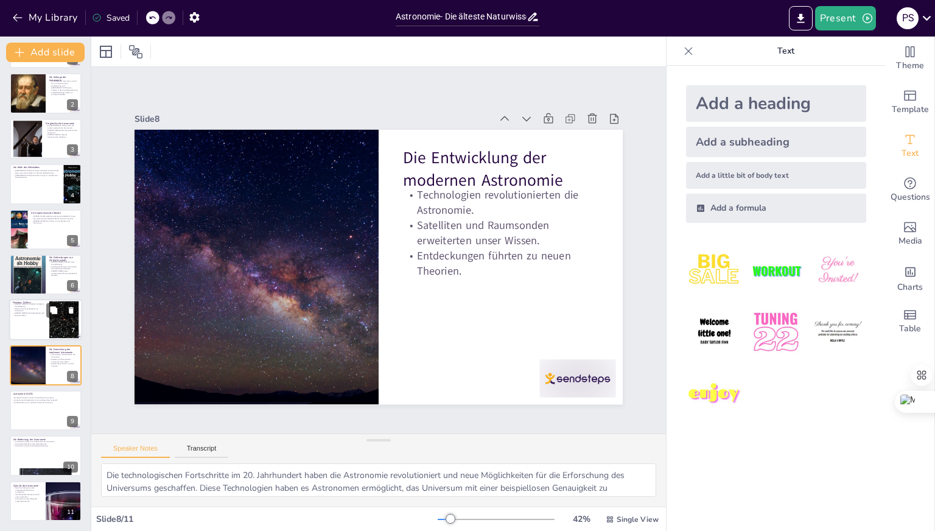
click at [24, 303] on p "[PERSON_NAME] formulierte die Gesetze der Bewegung." at bounding box center [29, 305] width 33 height 4
type textarea "[PERSON_NAME] Gesetze der Bewegung sind grundlegend für das Verständnis der Dyn…"
